Goal: Navigation & Orientation: Find specific page/section

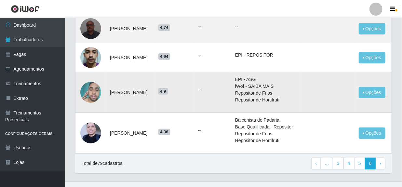
scroll to position [92, 0]
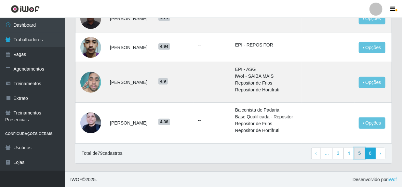
click at [360, 155] on link "5" at bounding box center [360, 154] width 11 height 12
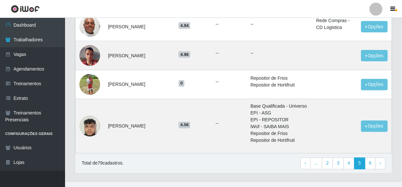
scroll to position [500, 0]
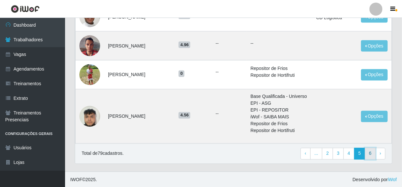
click at [371, 154] on link "6" at bounding box center [370, 154] width 11 height 12
